Goal: Register for event/course

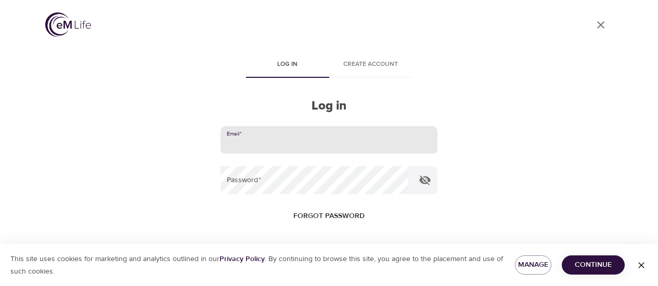
click at [271, 126] on input "email" at bounding box center [328, 140] width 216 height 28
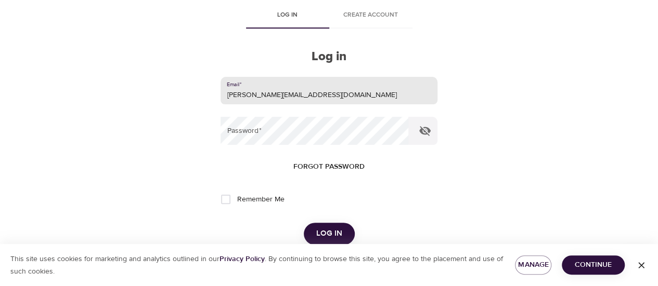
type input "[PERSON_NAME][EMAIL_ADDRESS][DOMAIN_NAME]"
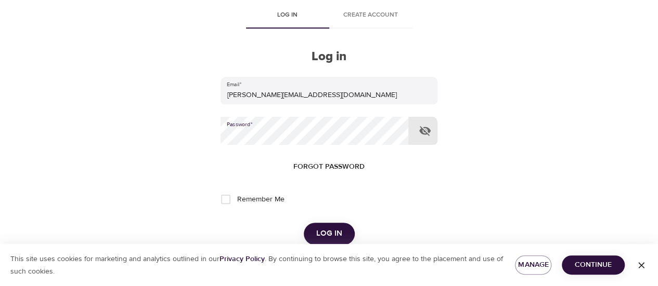
click at [304, 223] on button "Log in" at bounding box center [329, 234] width 51 height 22
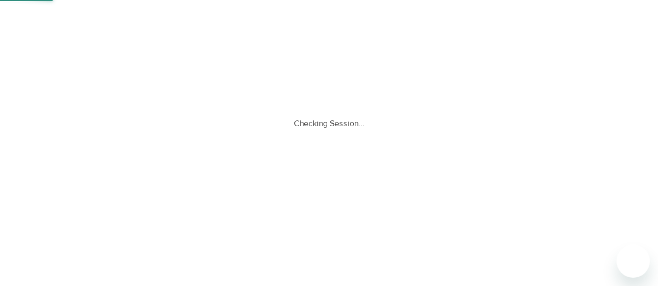
scroll to position [0, 0]
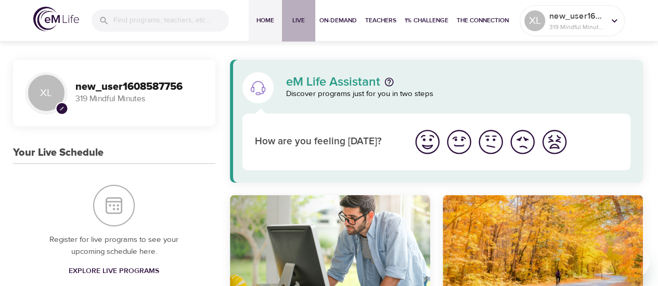
click at [308, 25] on span "Live" at bounding box center [298, 20] width 25 height 11
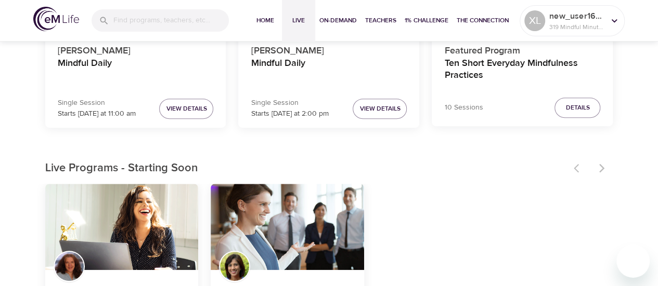
scroll to position [104, 0]
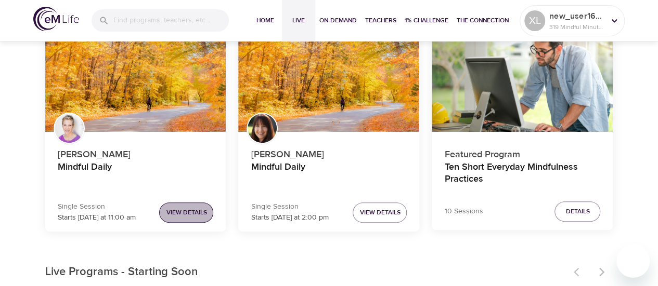
click at [188, 212] on span "View Details" at bounding box center [186, 212] width 41 height 11
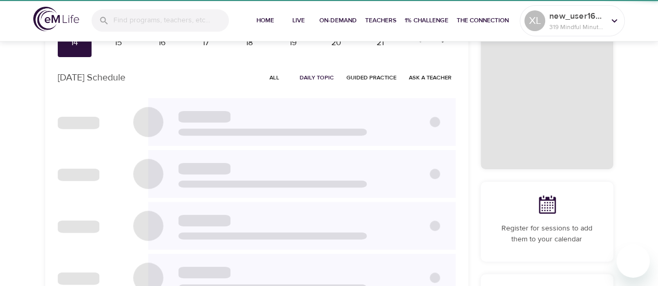
checkbox input "true"
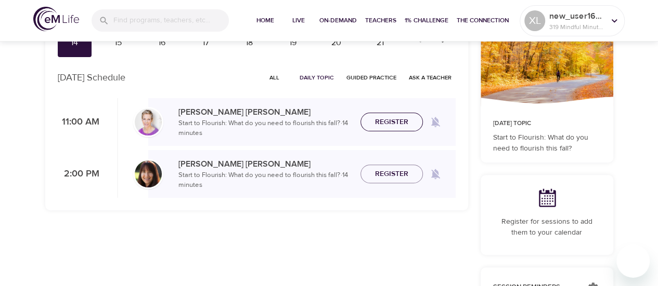
click at [398, 127] on span "Register" at bounding box center [391, 122] width 33 height 13
